Goal: Task Accomplishment & Management: Complete application form

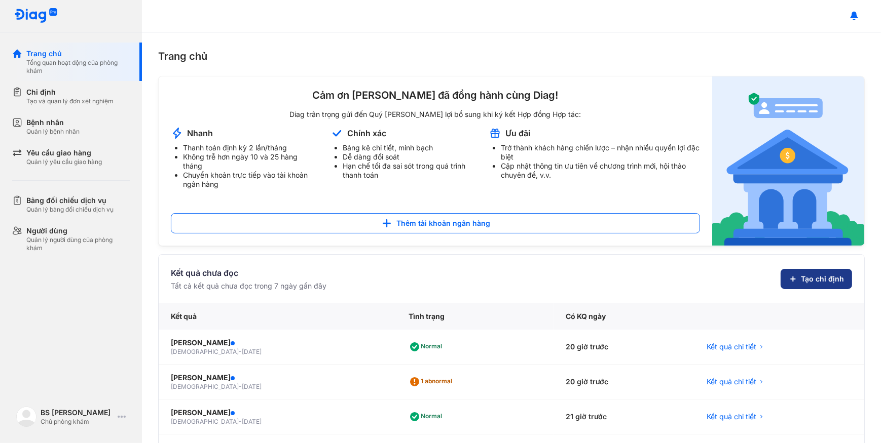
click at [801, 281] on span "Tạo chỉ định" at bounding box center [822, 279] width 43 height 10
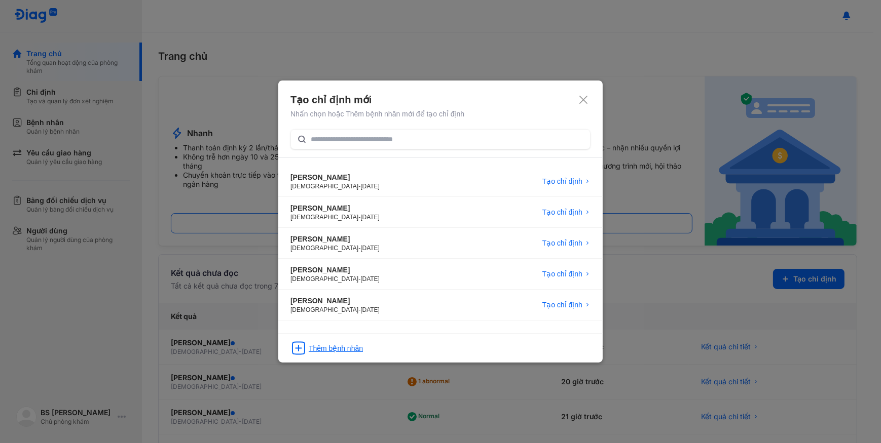
click at [345, 350] on div "Thêm bệnh nhân" at bounding box center [336, 349] width 54 height 10
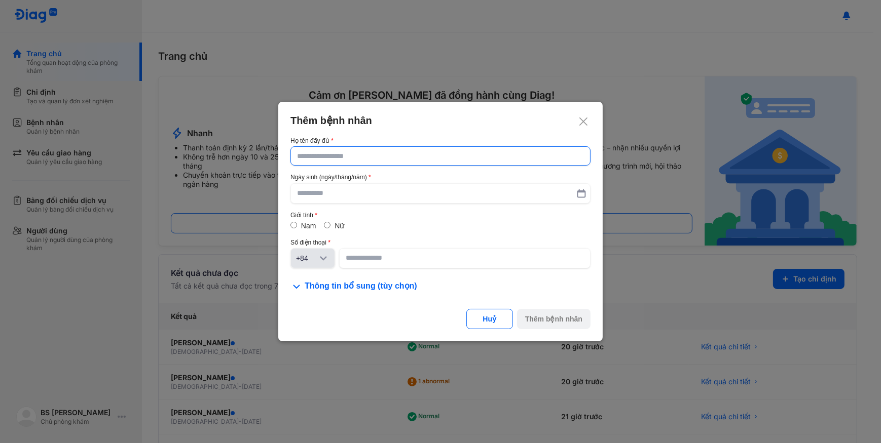
click at [352, 153] on input "text" at bounding box center [440, 156] width 287 height 18
type input "**********"
click at [354, 191] on input "text" at bounding box center [440, 194] width 287 height 18
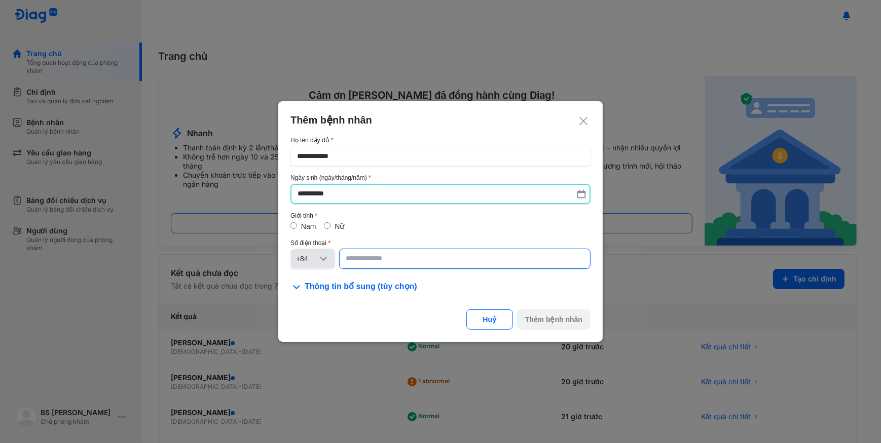
type input "**********"
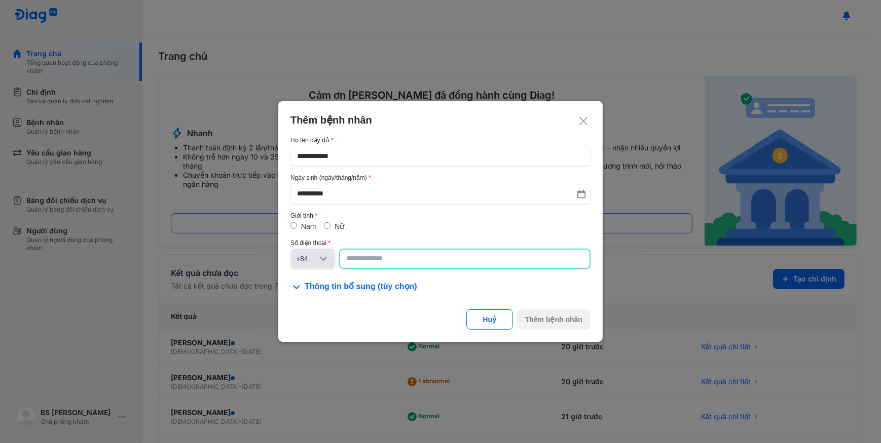
click at [366, 251] on input at bounding box center [464, 259] width 237 height 18
type input "**********"
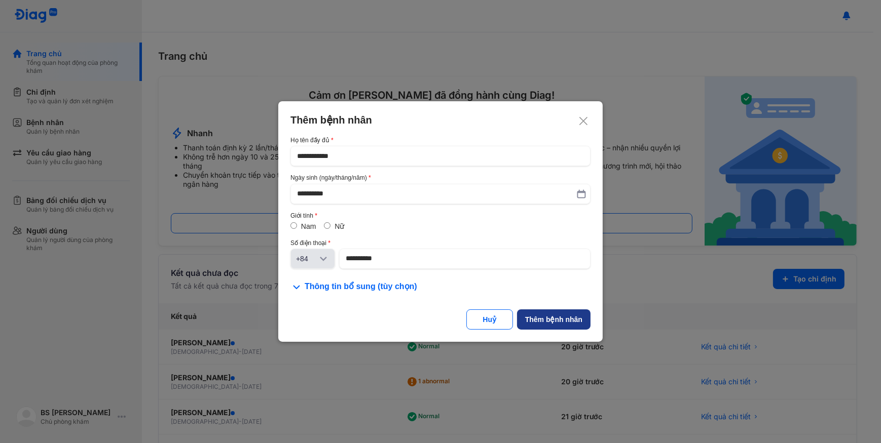
click at [538, 317] on div "Thêm bệnh nhân" at bounding box center [553, 320] width 57 height 10
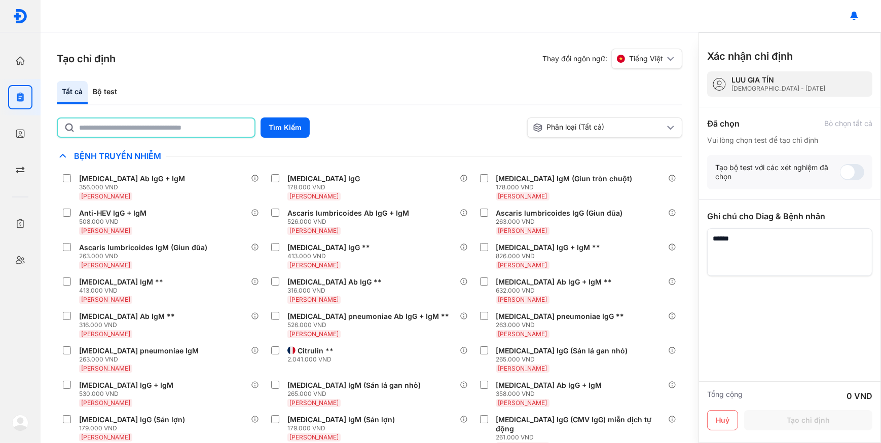
drag, startPoint x: 227, startPoint y: 122, endPoint x: 230, endPoint y: 118, distance: 5.4
click at [229, 121] on input "text" at bounding box center [163, 128] width 169 height 18
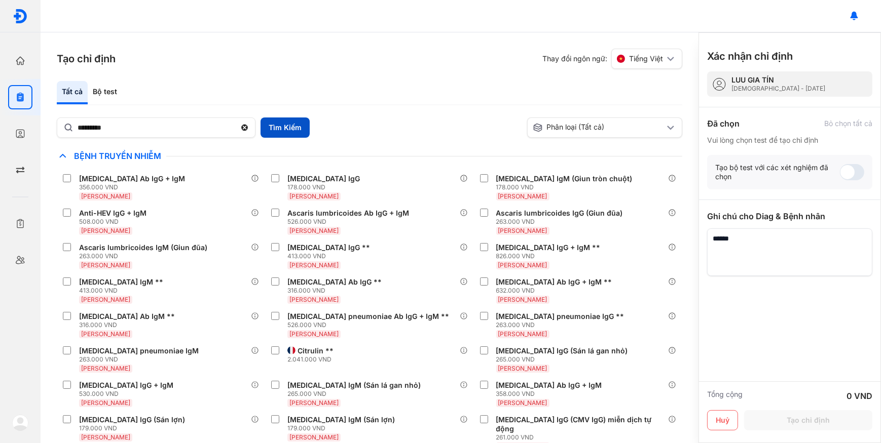
click at [292, 132] on button "Tìm Kiếm" at bounding box center [284, 128] width 49 height 20
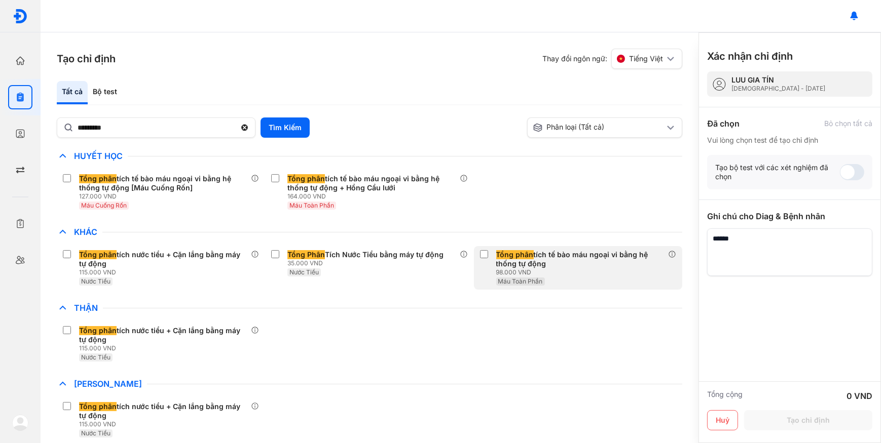
click at [579, 276] on div "98.000 VND" at bounding box center [582, 273] width 172 height 8
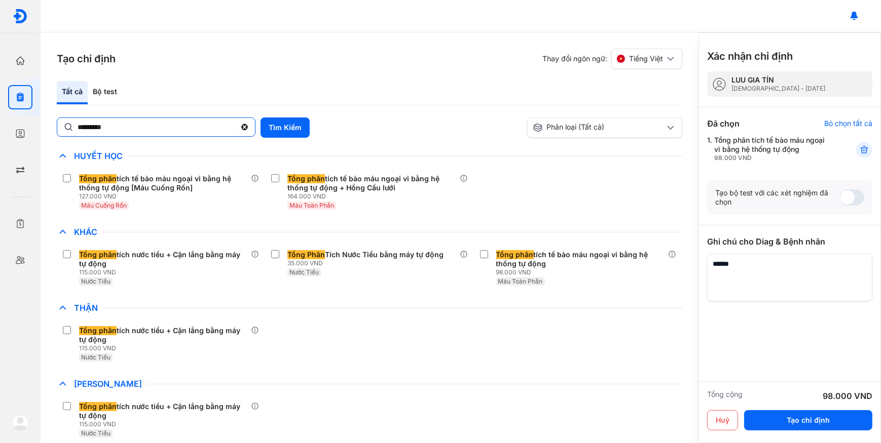
click at [197, 126] on input "*********" at bounding box center [157, 127] width 158 height 18
type input "****"
click at [292, 130] on button "Tìm Kiếm" at bounding box center [284, 128] width 49 height 20
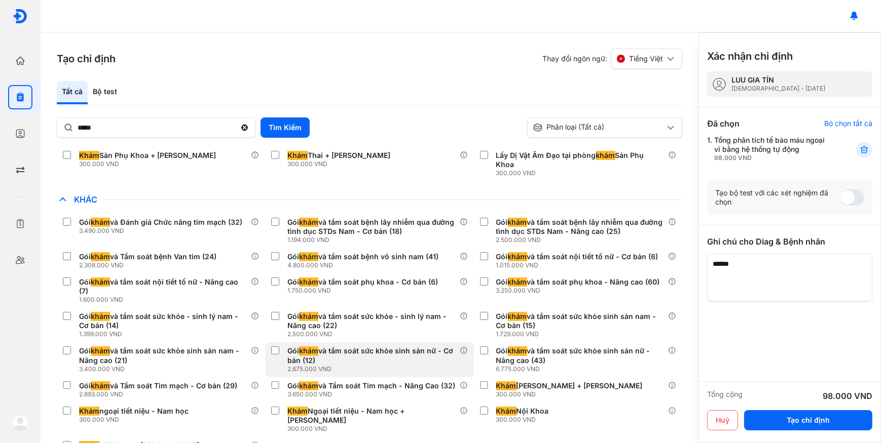
scroll to position [36, 0]
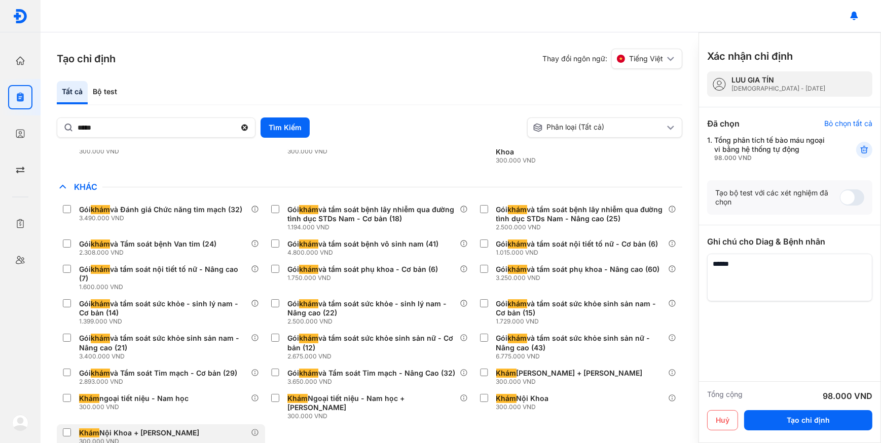
click at [214, 425] on div "Khám Nội Khoa + Đo Sinh Hiệu 300.000 VND" at bounding box center [161, 437] width 208 height 25
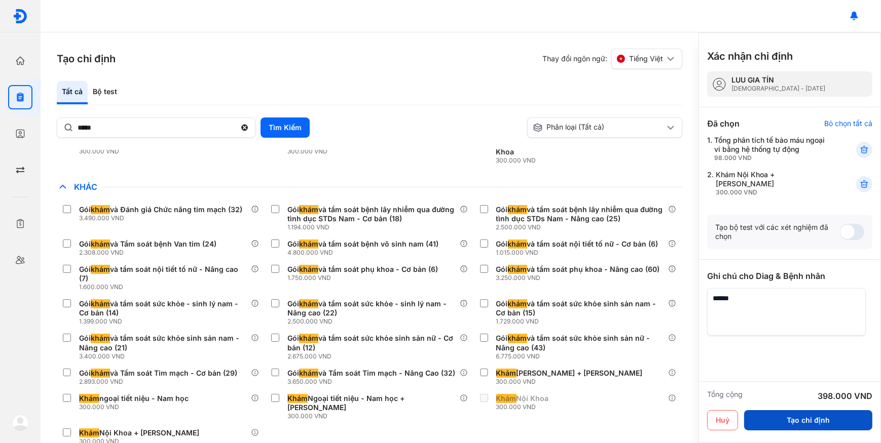
click at [810, 427] on button "Tạo chỉ định" at bounding box center [808, 420] width 128 height 20
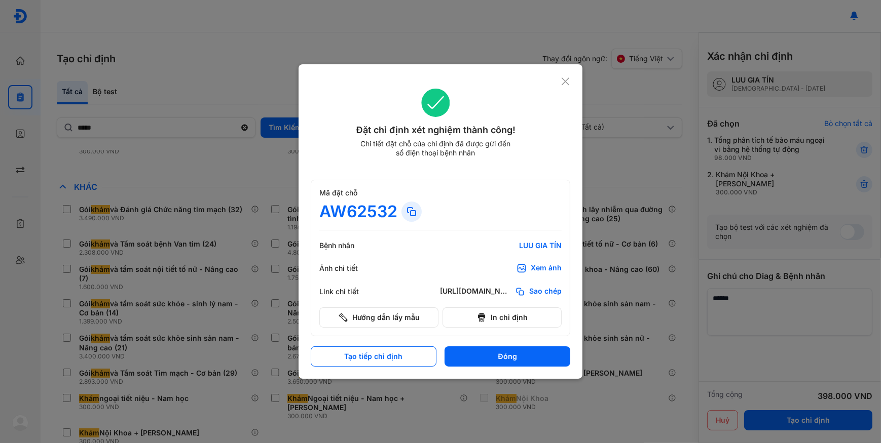
click at [546, 267] on div "Xem ảnh" at bounding box center [546, 269] width 31 height 10
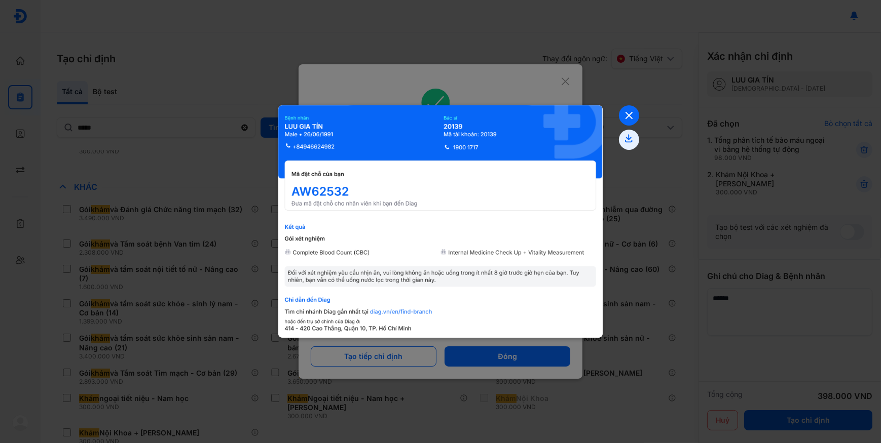
click at [633, 121] on icon at bounding box center [629, 115] width 20 height 20
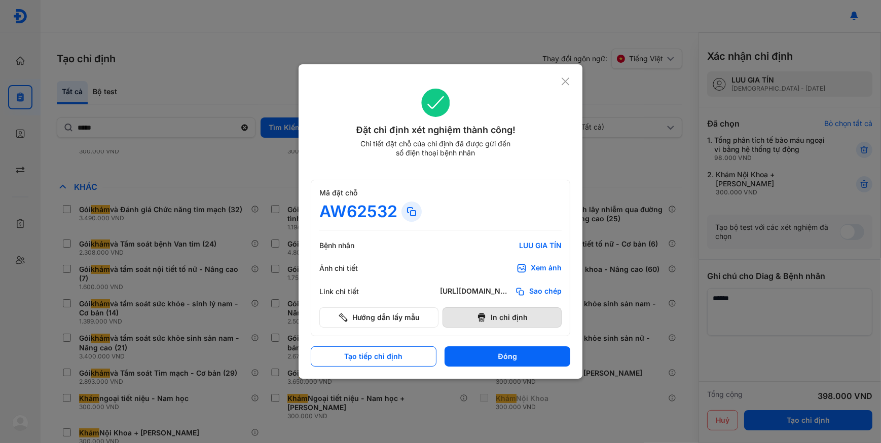
click at [526, 320] on button "In chỉ định" at bounding box center [501, 318] width 119 height 20
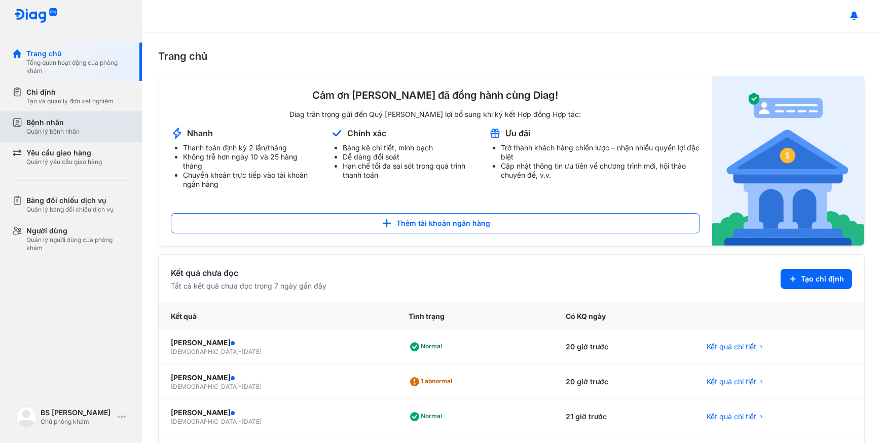
click at [84, 121] on div "Bệnh nhân Quản lý bệnh nhân" at bounding box center [77, 127] width 103 height 18
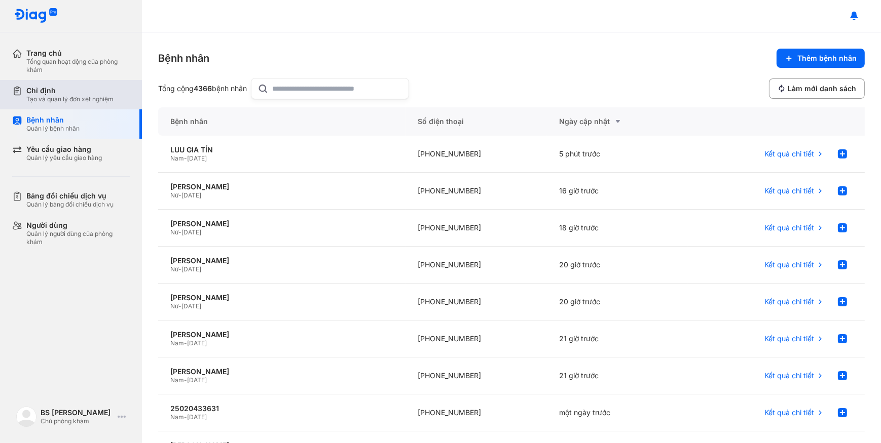
click at [91, 101] on div "Tạo và quản lý đơn xét nghiệm" at bounding box center [69, 99] width 87 height 8
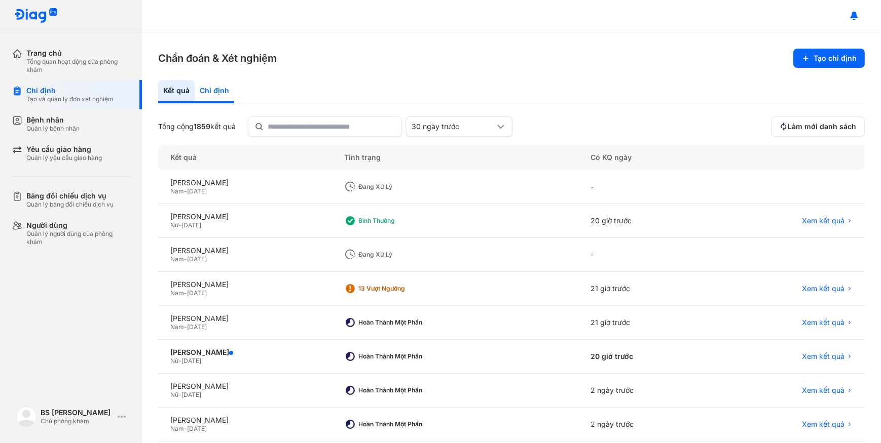
click at [215, 97] on div "Chỉ định" at bounding box center [215, 91] width 40 height 23
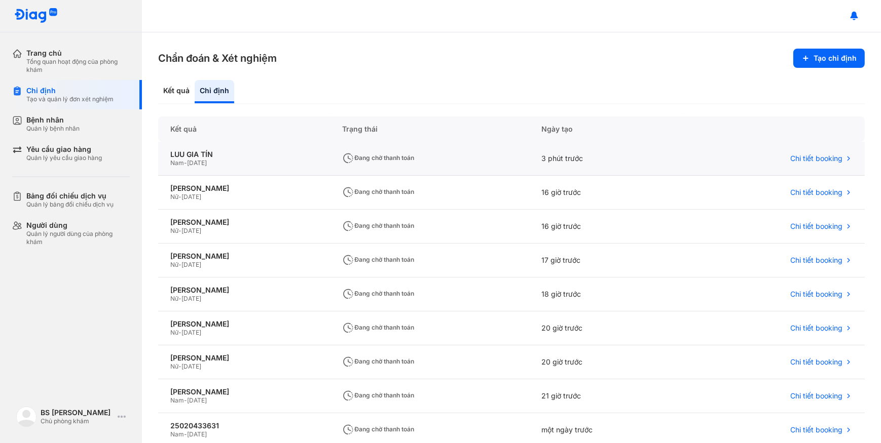
click at [251, 172] on div "LUU GIA TÍN Nam - [DATE]" at bounding box center [244, 159] width 172 height 34
